Goal: Information Seeking & Learning: Learn about a topic

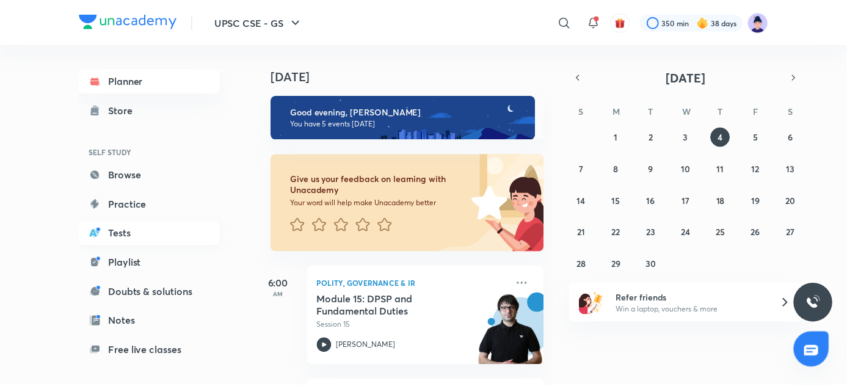
scroll to position [105, 0]
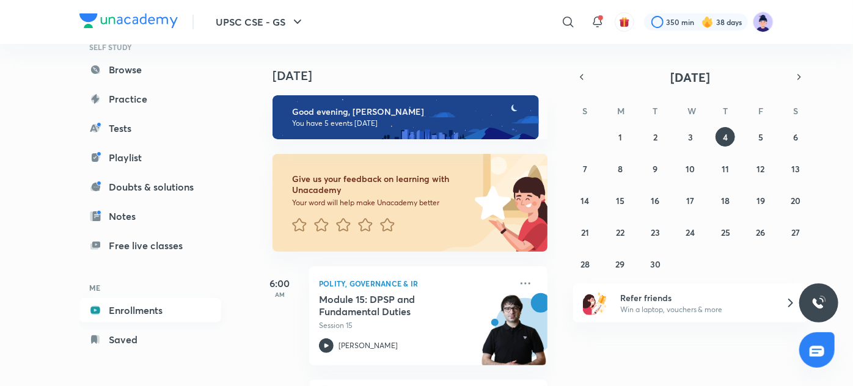
click at [150, 306] on link "Enrollments" at bounding box center [150, 310] width 142 height 24
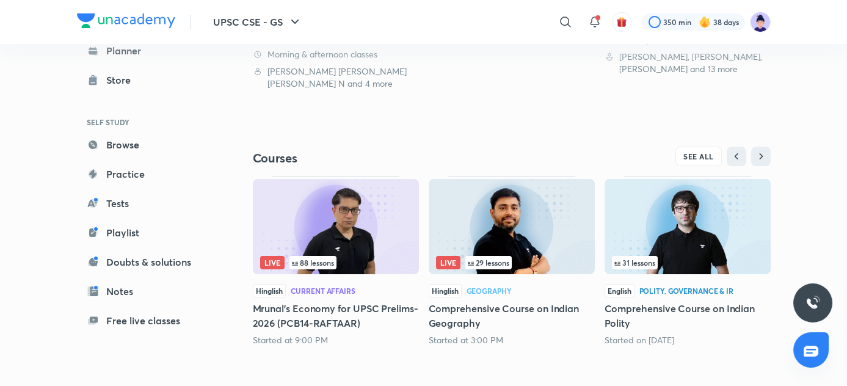
scroll to position [358, 0]
click at [393, 266] on div "Live 88 lessons" at bounding box center [336, 262] width 152 height 13
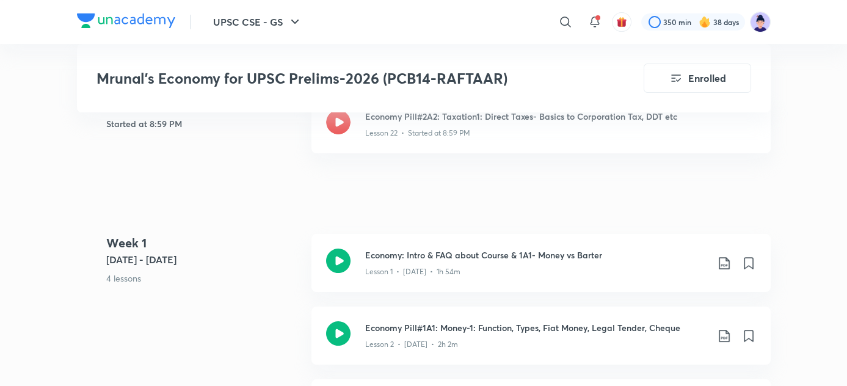
scroll to position [550, 0]
click at [431, 139] on p "Lesson 22 • Started at 8:59 PM" at bounding box center [417, 133] width 105 height 11
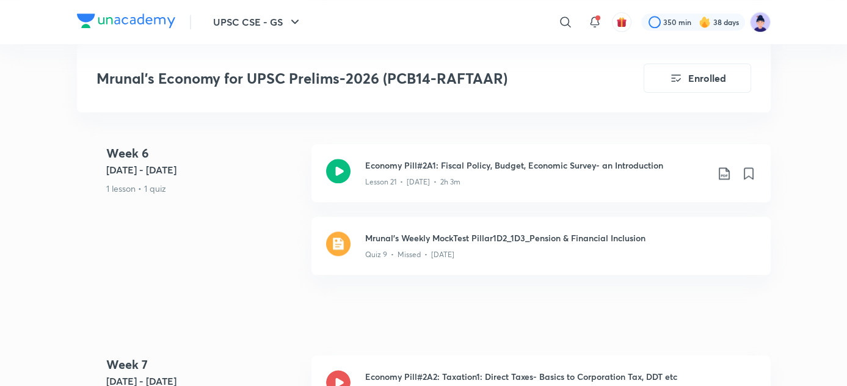
scroll to position [3031, 0]
click at [526, 173] on h3 "Economy Pill#2A1: Fiscal Policy, Budget, Economic Survey- an Introduction" at bounding box center [536, 166] width 342 height 13
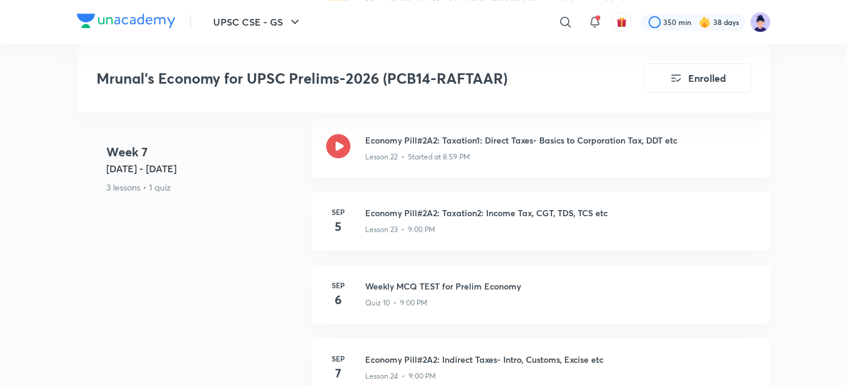
scroll to position [3268, 0]
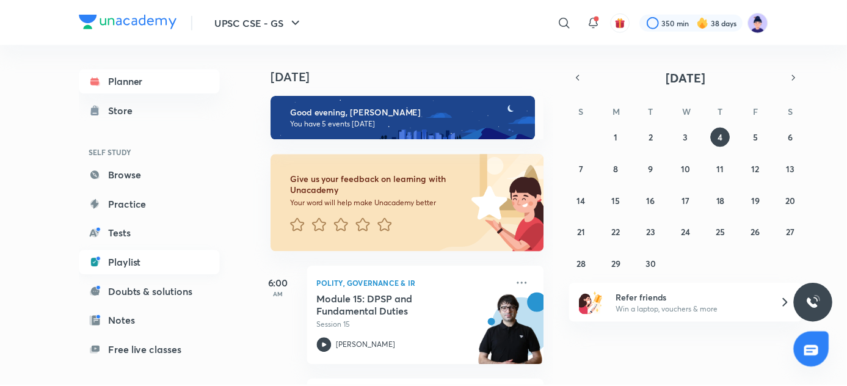
scroll to position [105, 0]
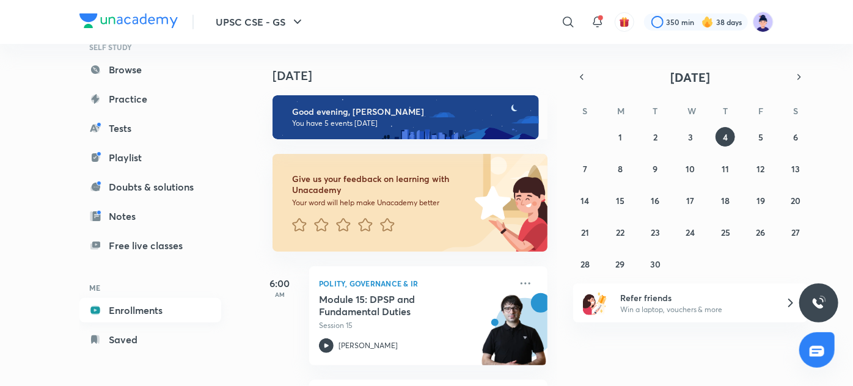
click at [137, 308] on link "Enrollments" at bounding box center [150, 310] width 142 height 24
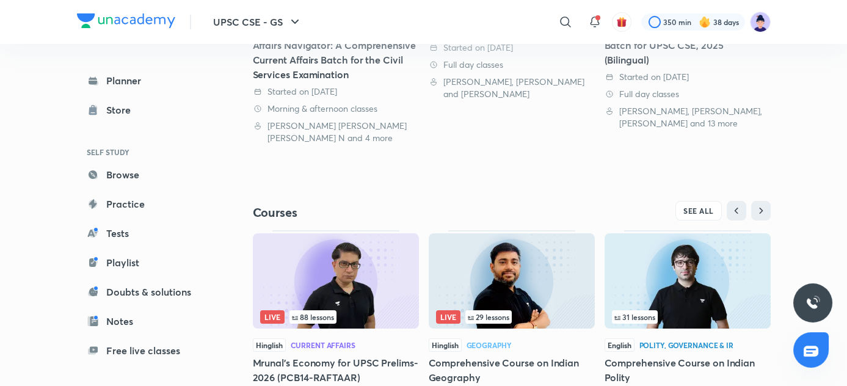
scroll to position [309, 0]
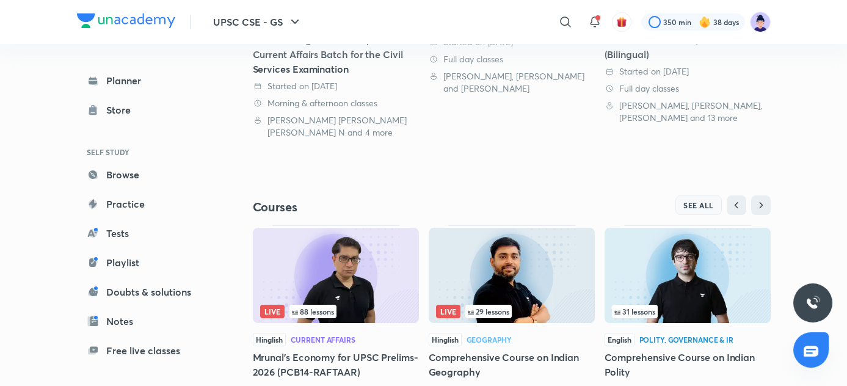
click at [687, 202] on span "SEE ALL" at bounding box center [699, 205] width 31 height 9
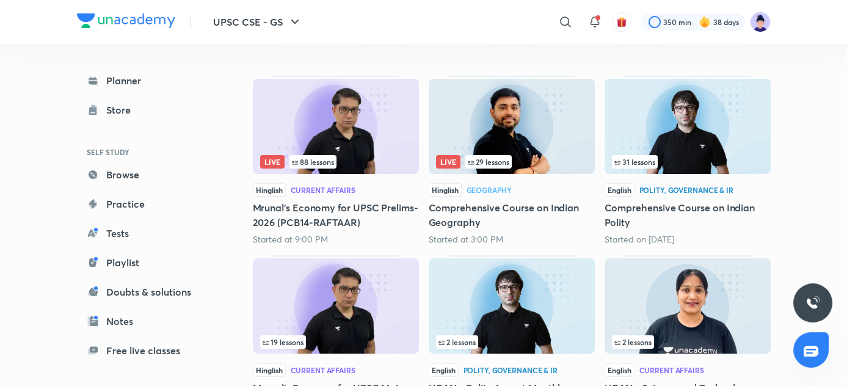
scroll to position [166, 0]
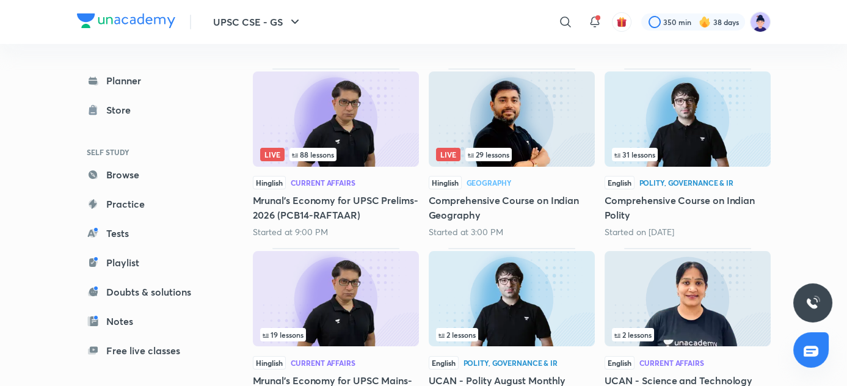
click at [391, 216] on h5 "Mrunal’s Economy for UPSC Prelims-2026 (PCB14-RAFTAAR)" at bounding box center [336, 207] width 166 height 29
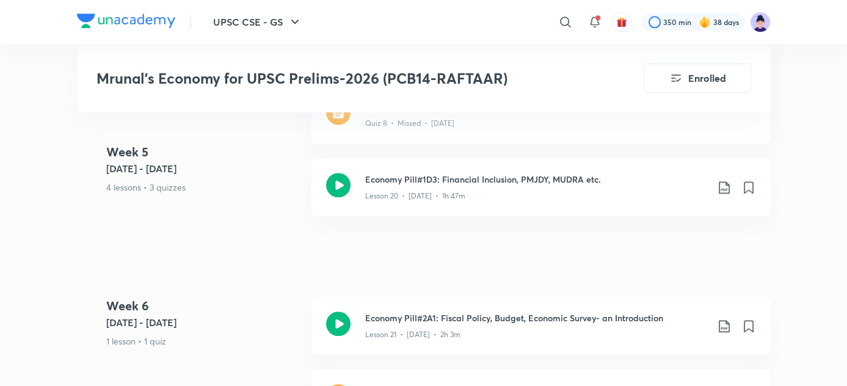
scroll to position [2878, 0]
